Goal: Check status

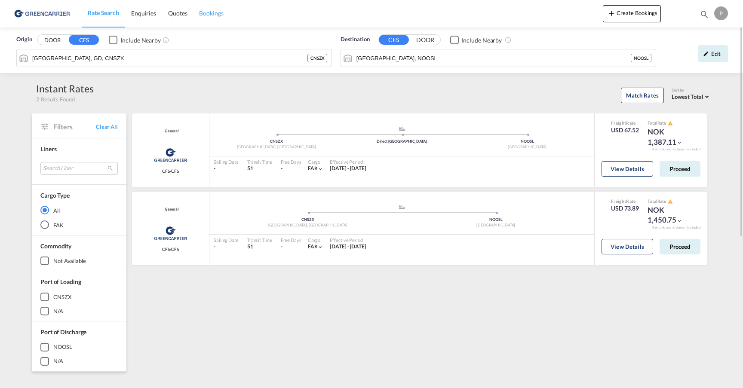
click at [208, 12] on span "Bookings" at bounding box center [211, 12] width 24 height 7
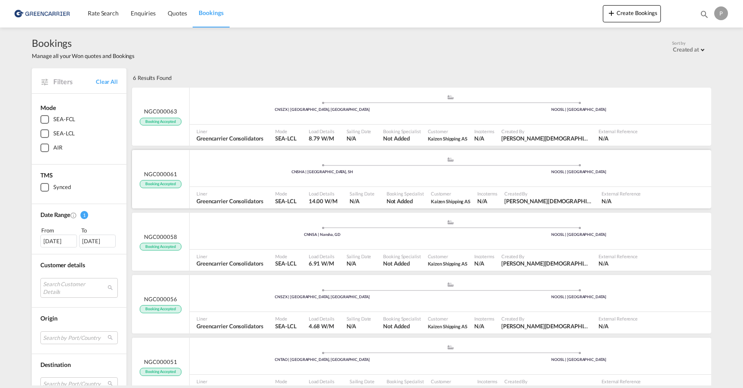
click at [179, 193] on div "NGC000061 Booking Accepted" at bounding box center [161, 179] width 58 height 58
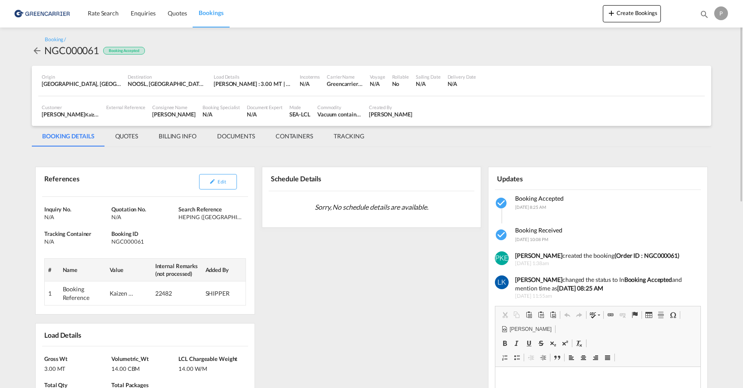
click at [357, 136] on md-tab-item "TRACKING" at bounding box center [348, 136] width 51 height 21
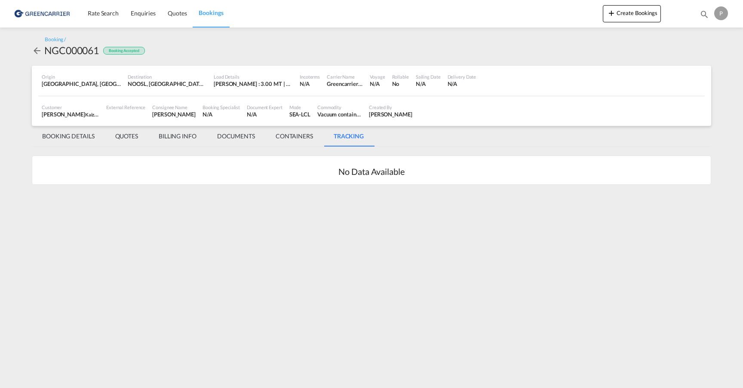
click at [296, 138] on md-tab-item "CONTAINERS" at bounding box center [294, 136] width 58 height 21
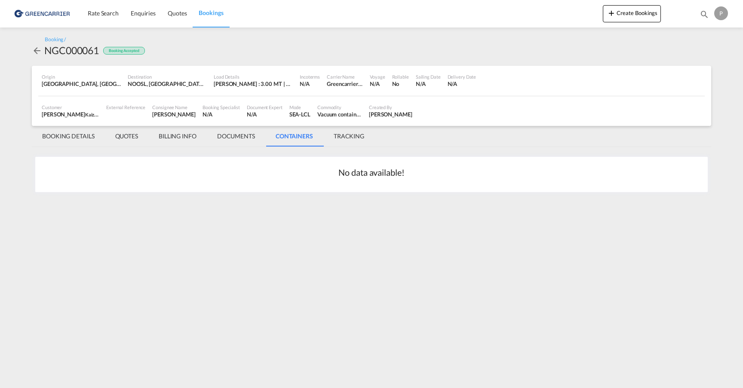
click at [244, 136] on md-tab-item "DOCUMENTS" at bounding box center [236, 136] width 58 height 21
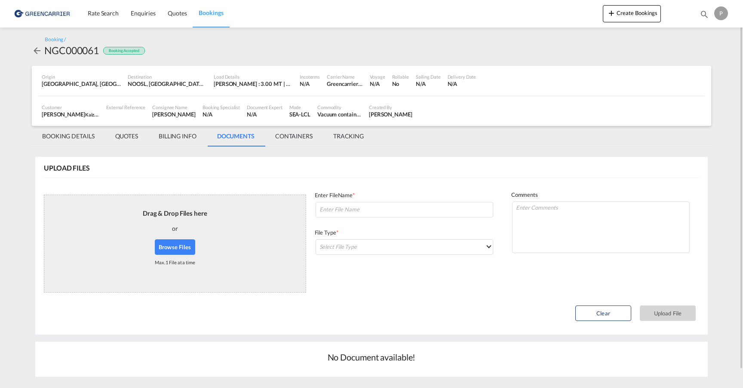
click at [175, 134] on md-tab-item "BILLING INFO" at bounding box center [177, 136] width 58 height 21
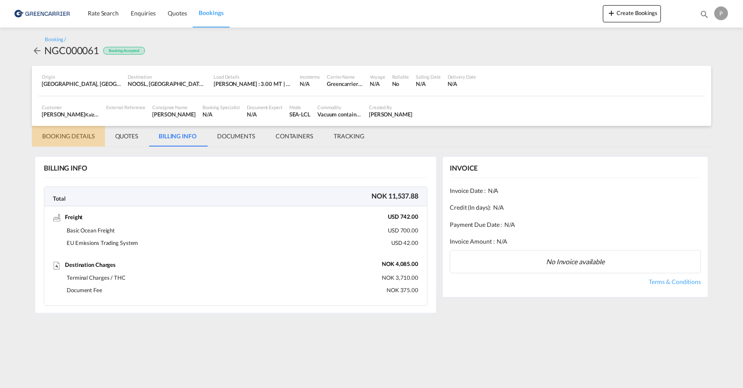
click at [61, 137] on md-tab-item "BOOKING DETAILS" at bounding box center [68, 136] width 73 height 21
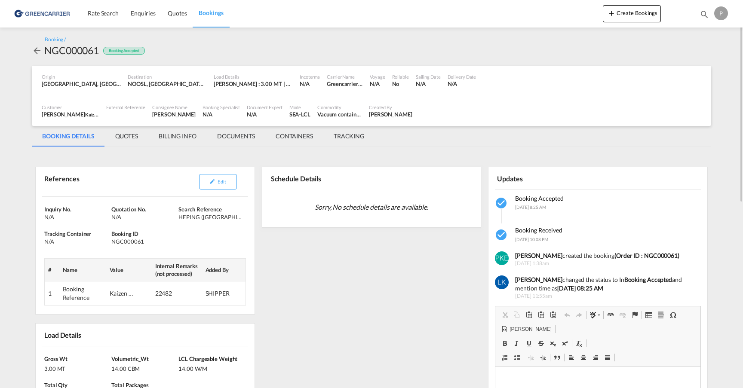
click at [38, 50] on md-icon "icon-arrow-left" at bounding box center [37, 51] width 10 height 10
